Goal: Find specific page/section: Find specific page/section

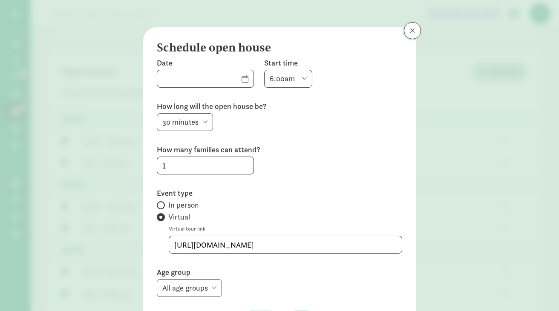
click at [410, 29] on span at bounding box center [412, 30] width 5 height 7
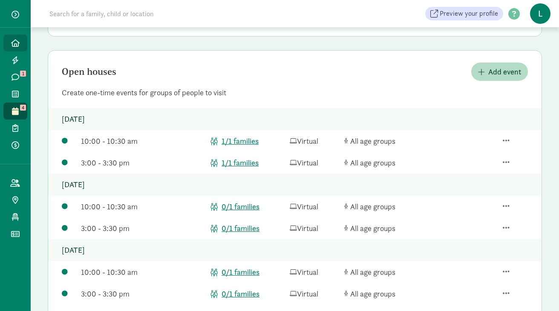
click at [17, 39] on icon at bounding box center [15, 43] width 9 height 8
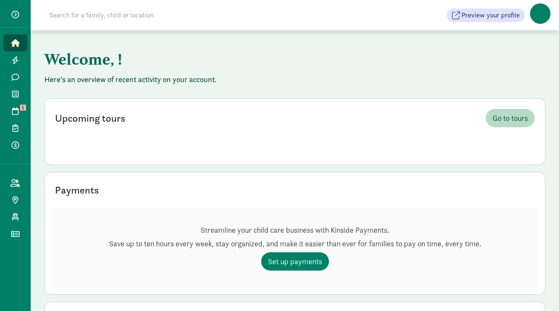
click at [85, 15] on input at bounding box center [163, 15] width 239 height 17
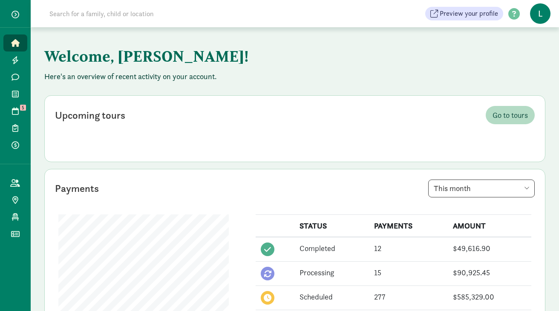
paste input "[PERSON_NAME]"
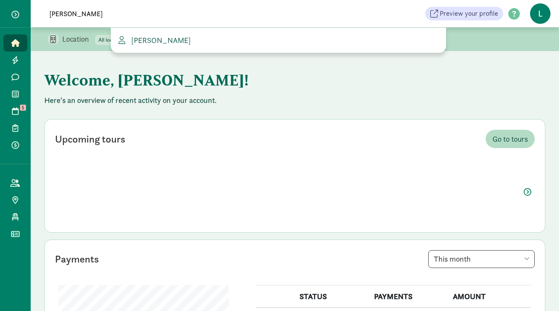
type input "[PERSON_NAME]"
click at [170, 37] on span "[PERSON_NAME]" at bounding box center [159, 40] width 63 height 10
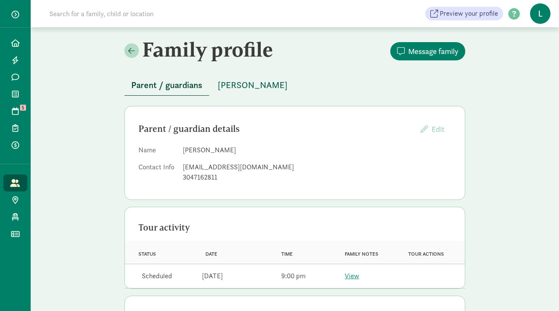
click at [228, 83] on span "[PERSON_NAME]" at bounding box center [253, 85] width 70 height 14
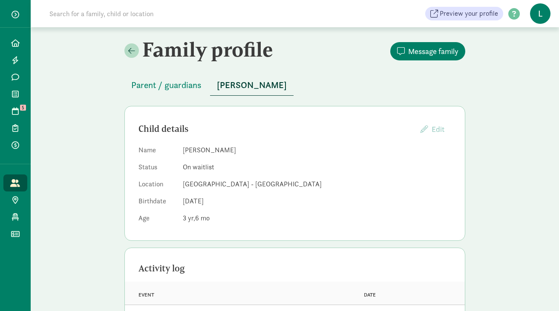
click at [89, 17] on input at bounding box center [163, 13] width 239 height 17
paste input "[PERSON_NAME]"
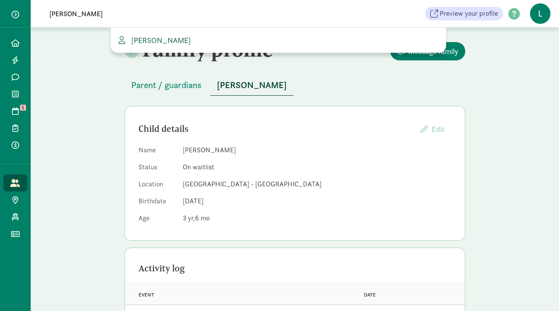
type input "[PERSON_NAME]"
click at [151, 37] on span "[PERSON_NAME]" at bounding box center [159, 40] width 63 height 10
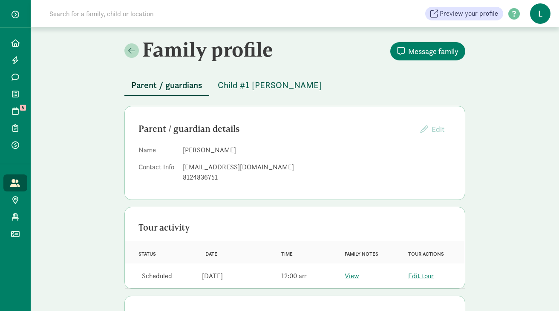
click at [251, 85] on span "Child #1 [PERSON_NAME]" at bounding box center [270, 85] width 104 height 14
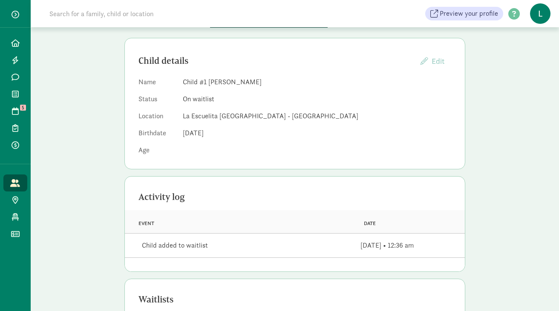
scroll to position [72, 0]
